Goal: Find specific page/section: Find specific page/section

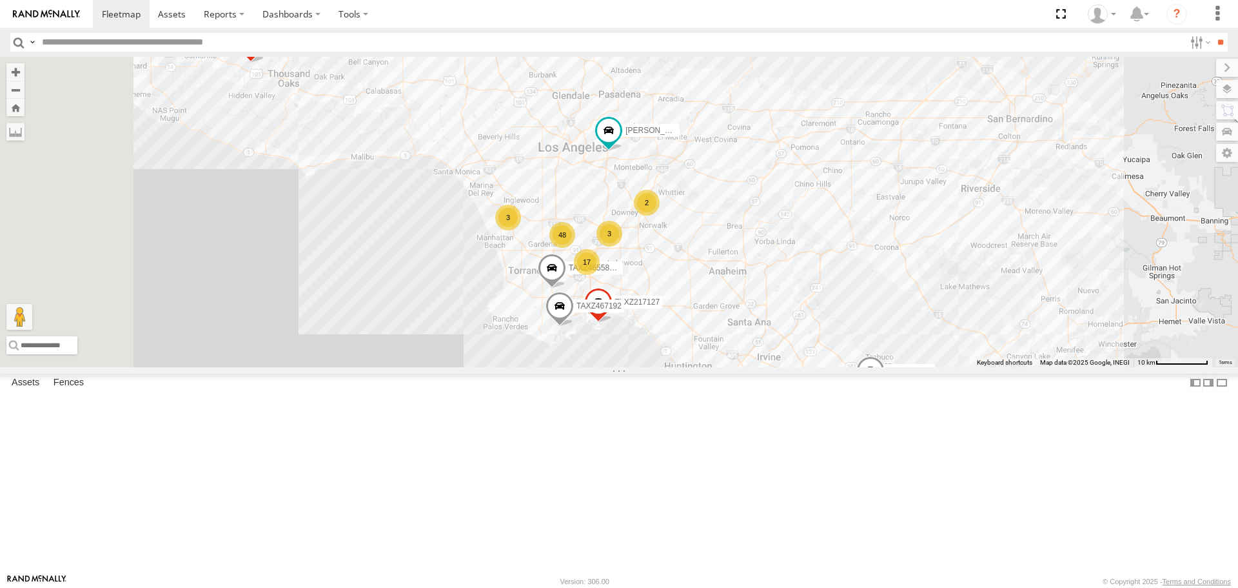
drag, startPoint x: 604, startPoint y: 154, endPoint x: 764, endPoint y: 307, distance: 221.2
click at [814, 357] on div "TAXZ467188 [PERSON_NAME]/T-1628 TAXZ465578 834274/JOY 2 48 17 3 [PERSON_NAME] (…" at bounding box center [619, 212] width 1238 height 310
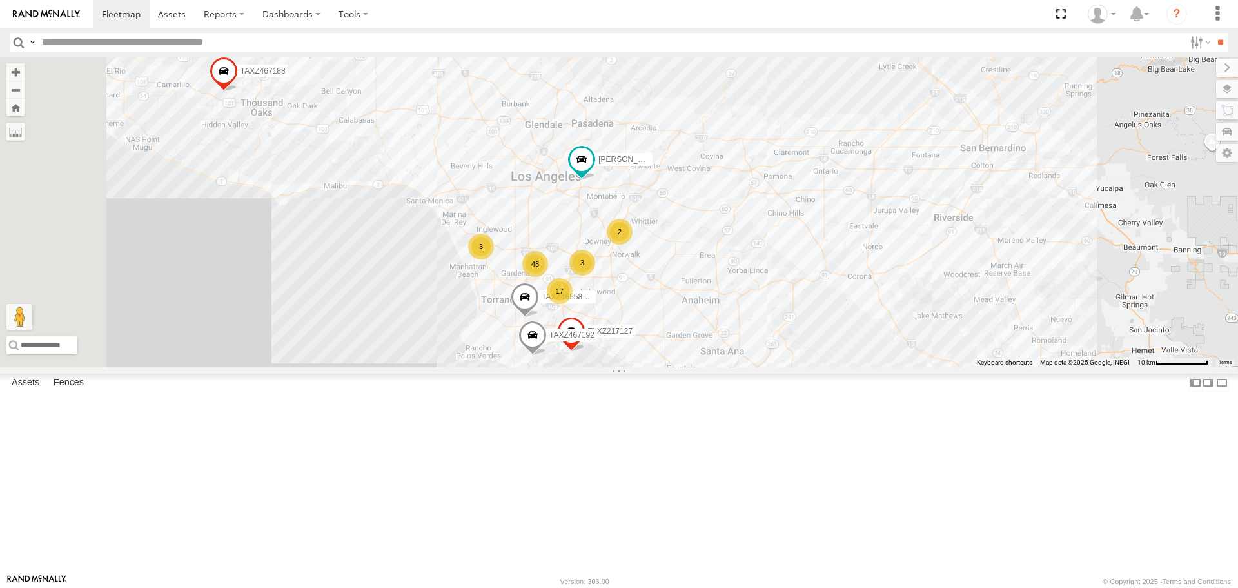
drag, startPoint x: 641, startPoint y: 124, endPoint x: 795, endPoint y: 388, distance: 305.2
click at [795, 366] on div "TAXZ467188 [PERSON_NAME]/T-1628 TAXZ465578 834274/JOY 2 48 17 3 [PERSON_NAME] (…" at bounding box center [619, 212] width 1238 height 310
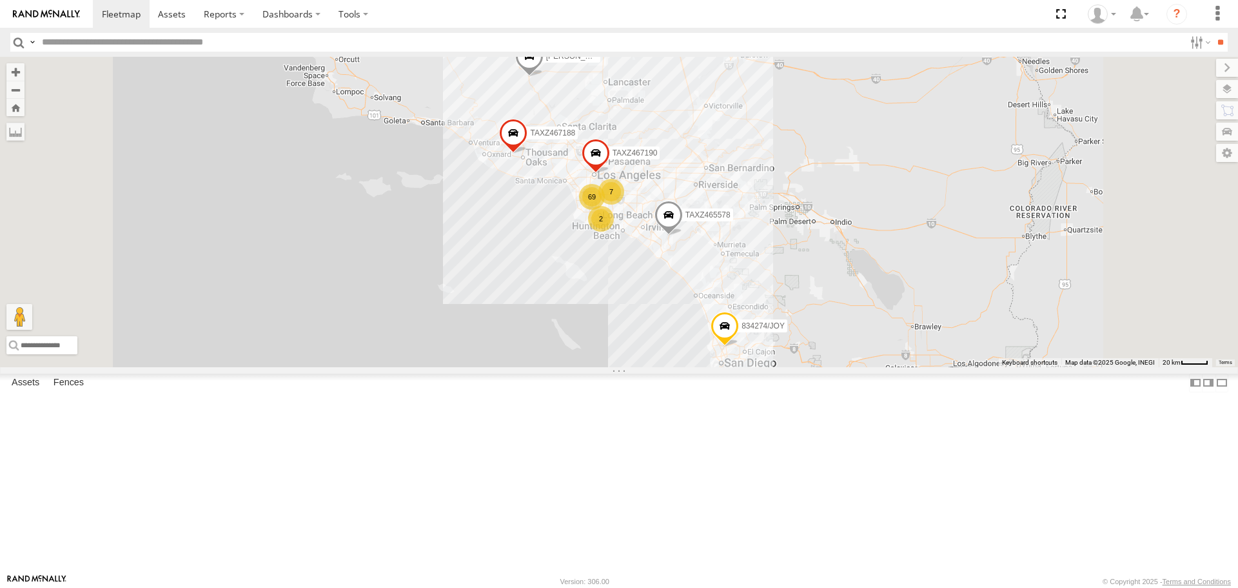
click at [869, 243] on div "7 69 TAXZ467188 JUSTIN/T-1628 TAXZ465578 2 834274/JOY TAXZ467190" at bounding box center [619, 212] width 1238 height 310
drag, startPoint x: 50, startPoint y: 12, endPoint x: 84, endPoint y: 12, distance: 33.5
click at [50, 12] on img at bounding box center [46, 14] width 67 height 9
click at [1055, 264] on div "7 69 TAXZ467188 JUSTIN/T-1628 TAXZ465578 2 834274/JOY TAXZ467190" at bounding box center [619, 212] width 1238 height 310
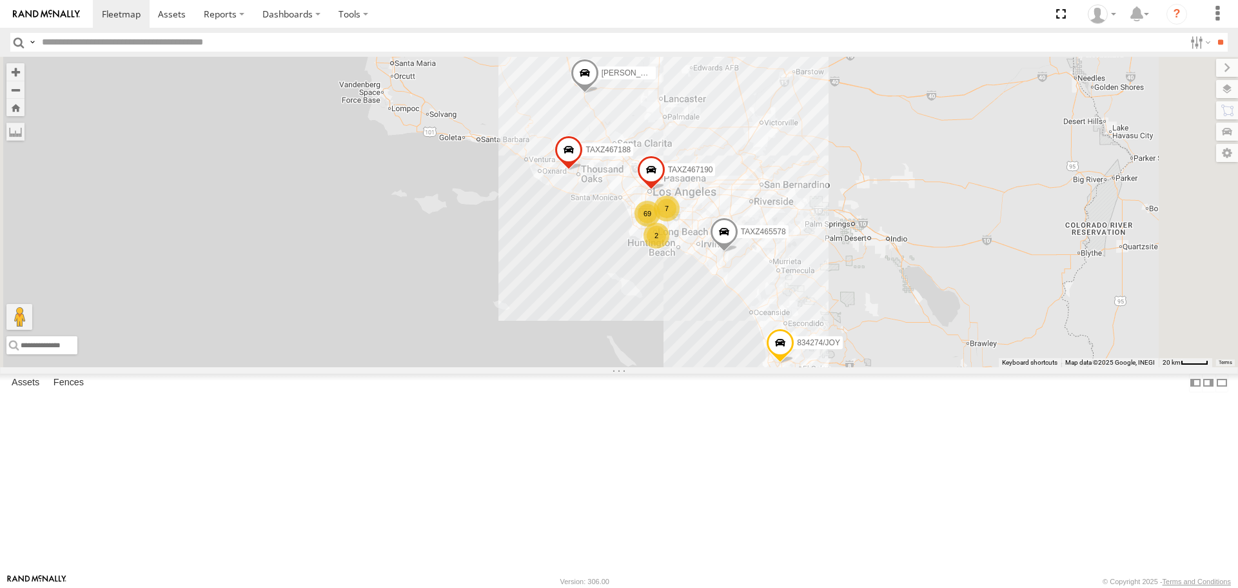
drag, startPoint x: 893, startPoint y: 228, endPoint x: 949, endPoint y: 244, distance: 59.0
click at [949, 244] on div "7 69 TAXZ467188 JUSTIN/T-1628 TAXZ465578 2 834274/JOY TAXZ467190" at bounding box center [619, 212] width 1238 height 310
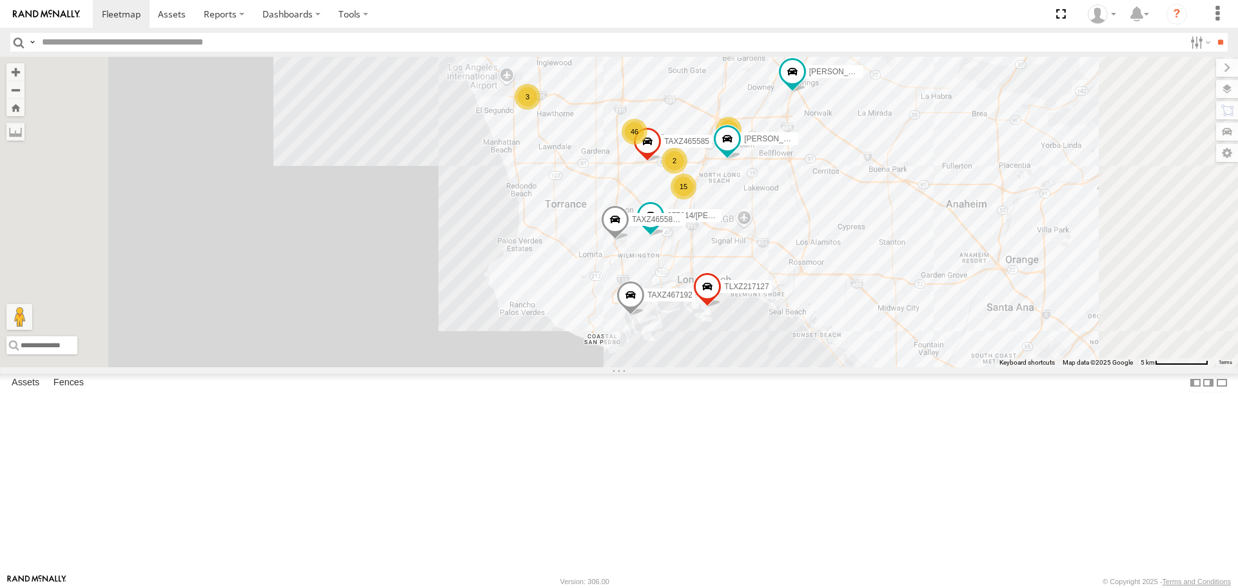
drag, startPoint x: 991, startPoint y: 237, endPoint x: 987, endPoint y: 272, distance: 34.3
click at [987, 272] on div "TAXZ467188 JUSTIN/T-1628 TAXZ465578 834274/JOY SAM/T-1625 TAXZ467192 CARLOS 46 …" at bounding box center [619, 212] width 1238 height 310
